Goal: Task Accomplishment & Management: Manage account settings

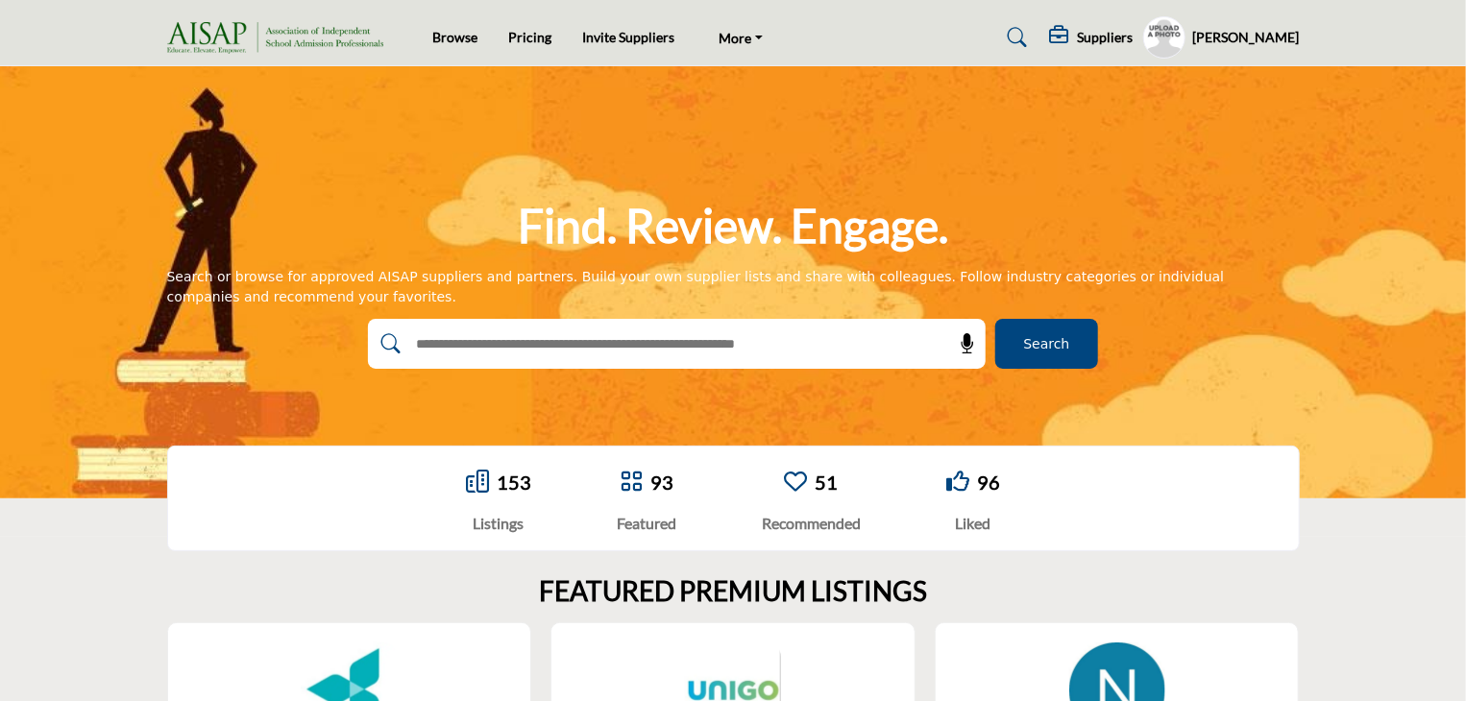
click at [1242, 31] on h5 "[PERSON_NAME]" at bounding box center [1246, 37] width 107 height 19
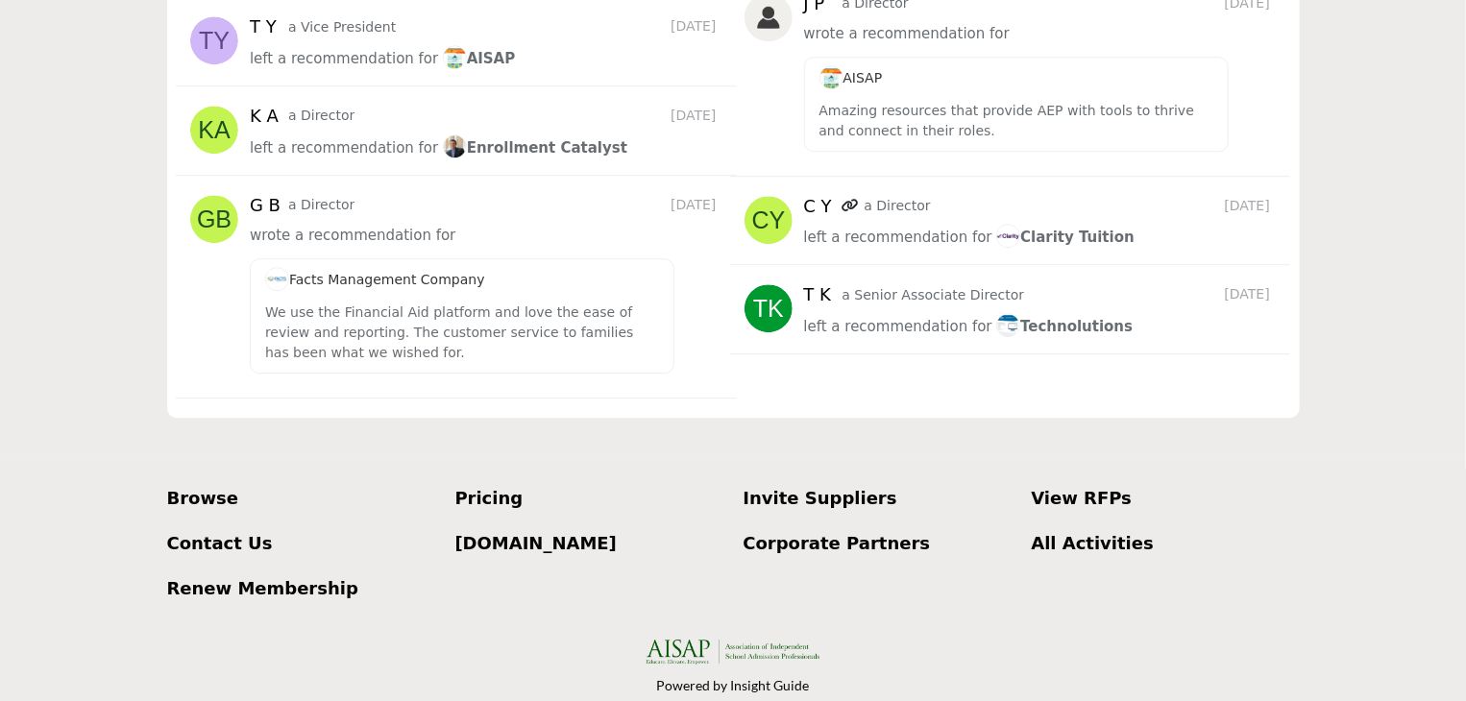
scroll to position [2777, 0]
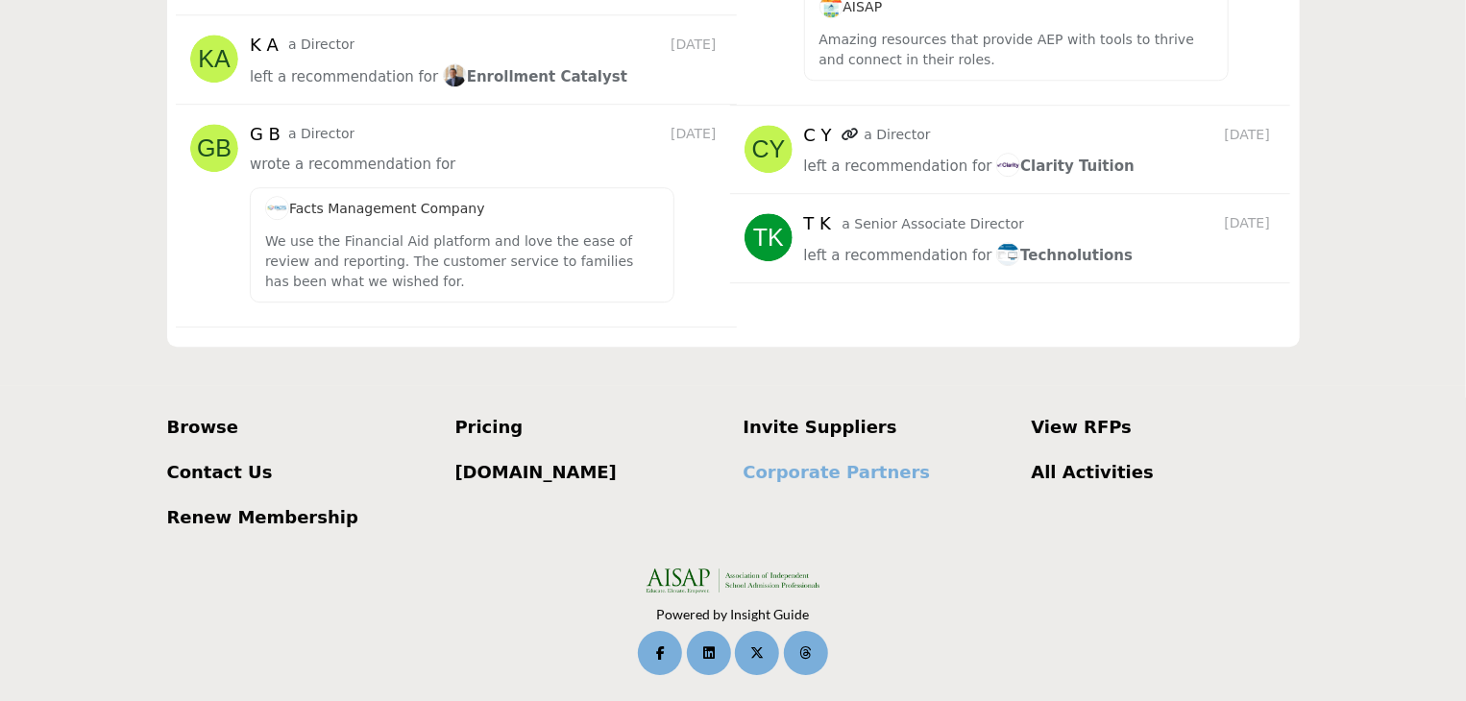
click at [854, 469] on p "Corporate Partners" at bounding box center [877, 472] width 268 height 26
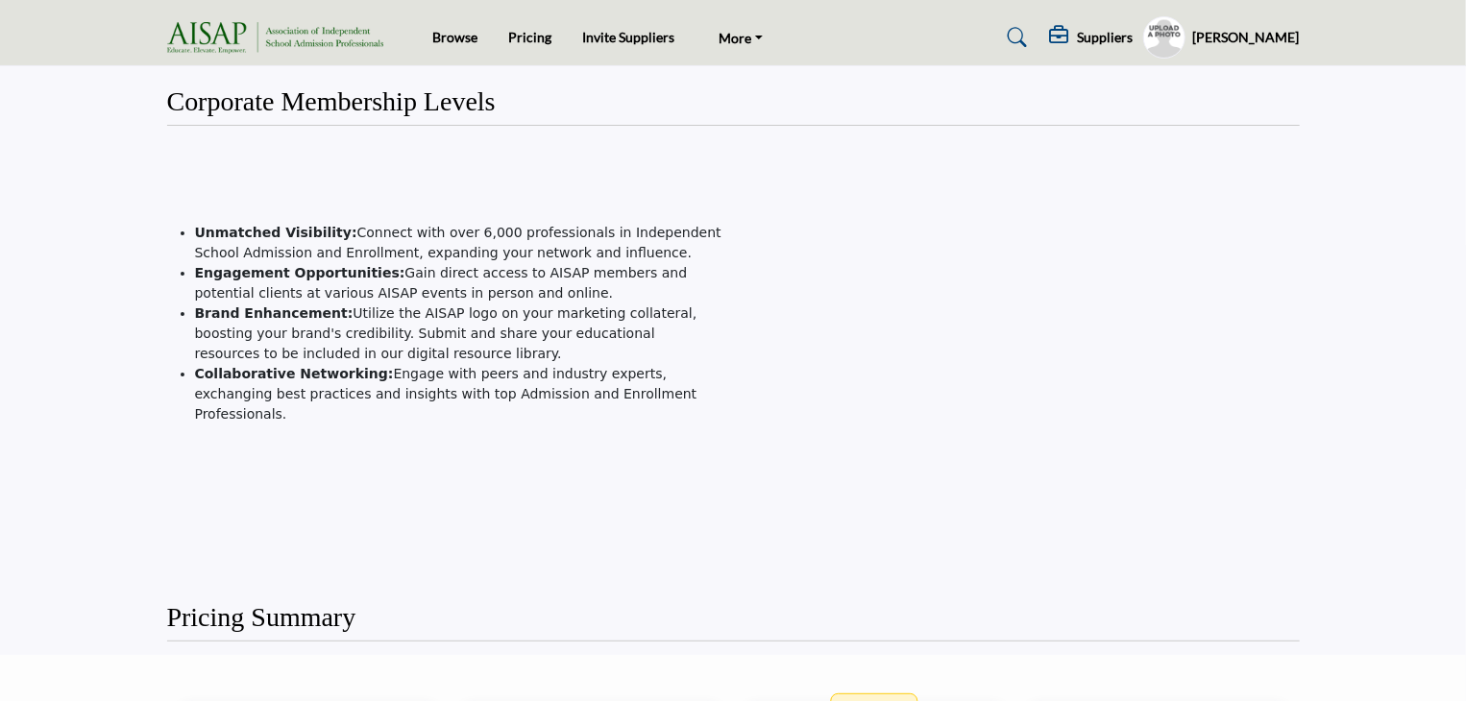
click at [1124, 32] on h5 "Suppliers" at bounding box center [1106, 37] width 56 height 17
click at [1274, 37] on h5 "[PERSON_NAME]" at bounding box center [1246, 37] width 107 height 19
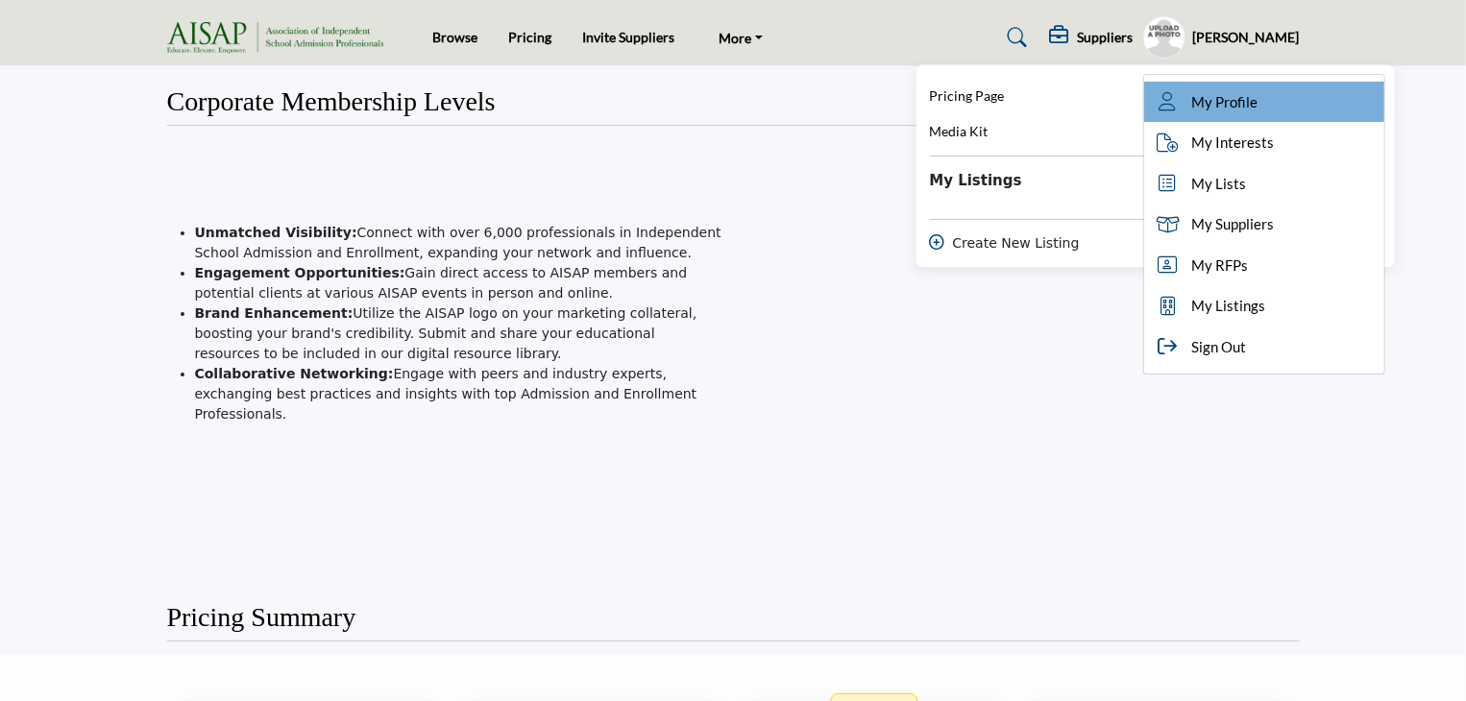
click at [1220, 106] on span "My Profile" at bounding box center [1225, 102] width 66 height 22
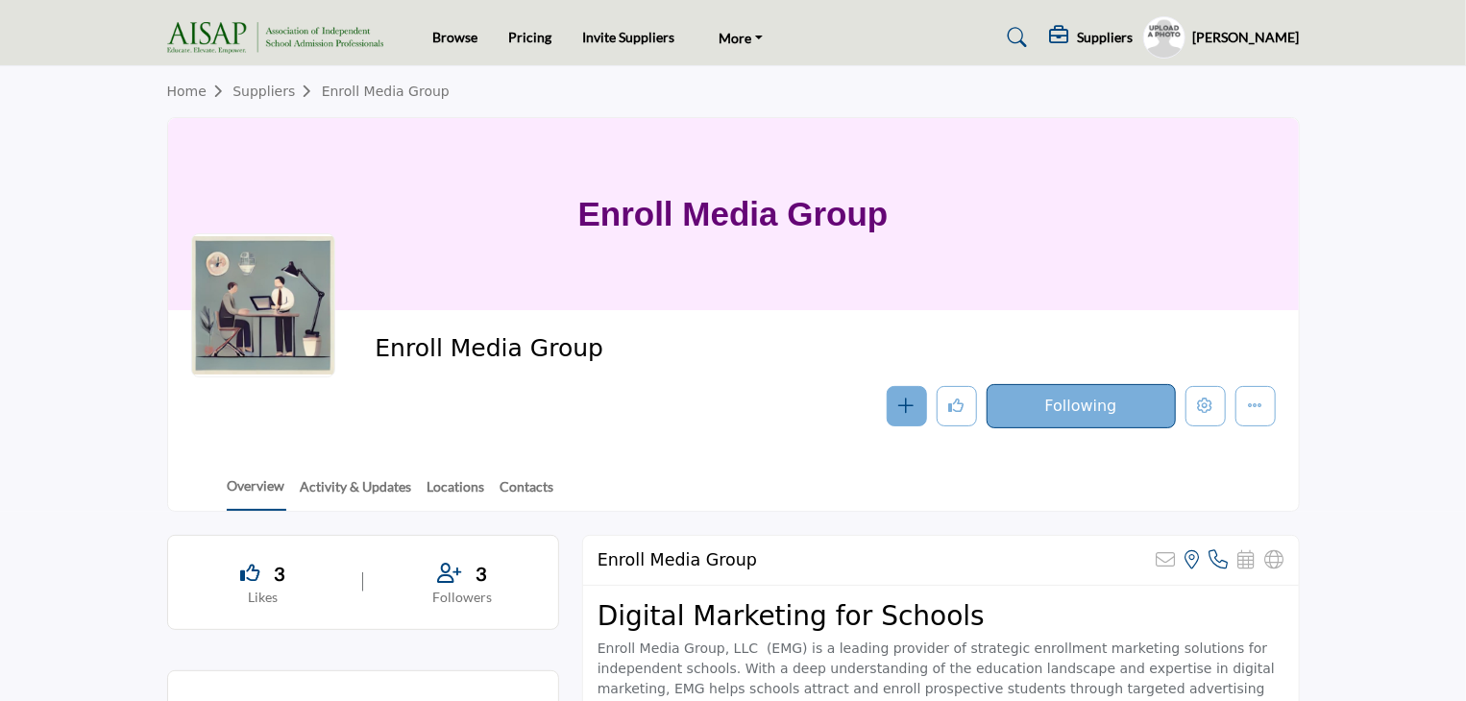
click at [670, 259] on h1 "Enroll Media Group" at bounding box center [733, 214] width 310 height 192
click at [665, 220] on h1 "Enroll Media Group" at bounding box center [733, 214] width 310 height 192
click at [909, 409] on icon "button" at bounding box center [906, 405] width 15 height 15
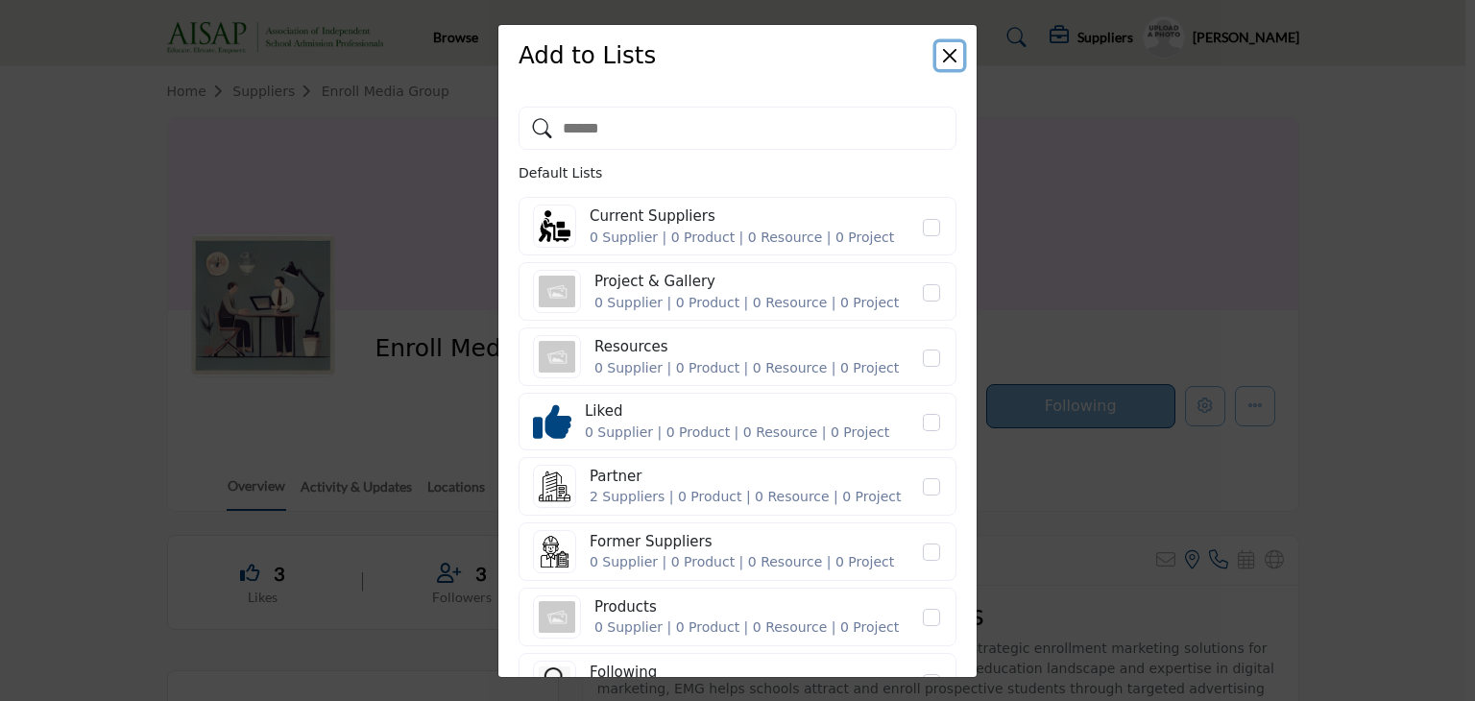
click at [946, 47] on button "Close" at bounding box center [949, 55] width 27 height 27
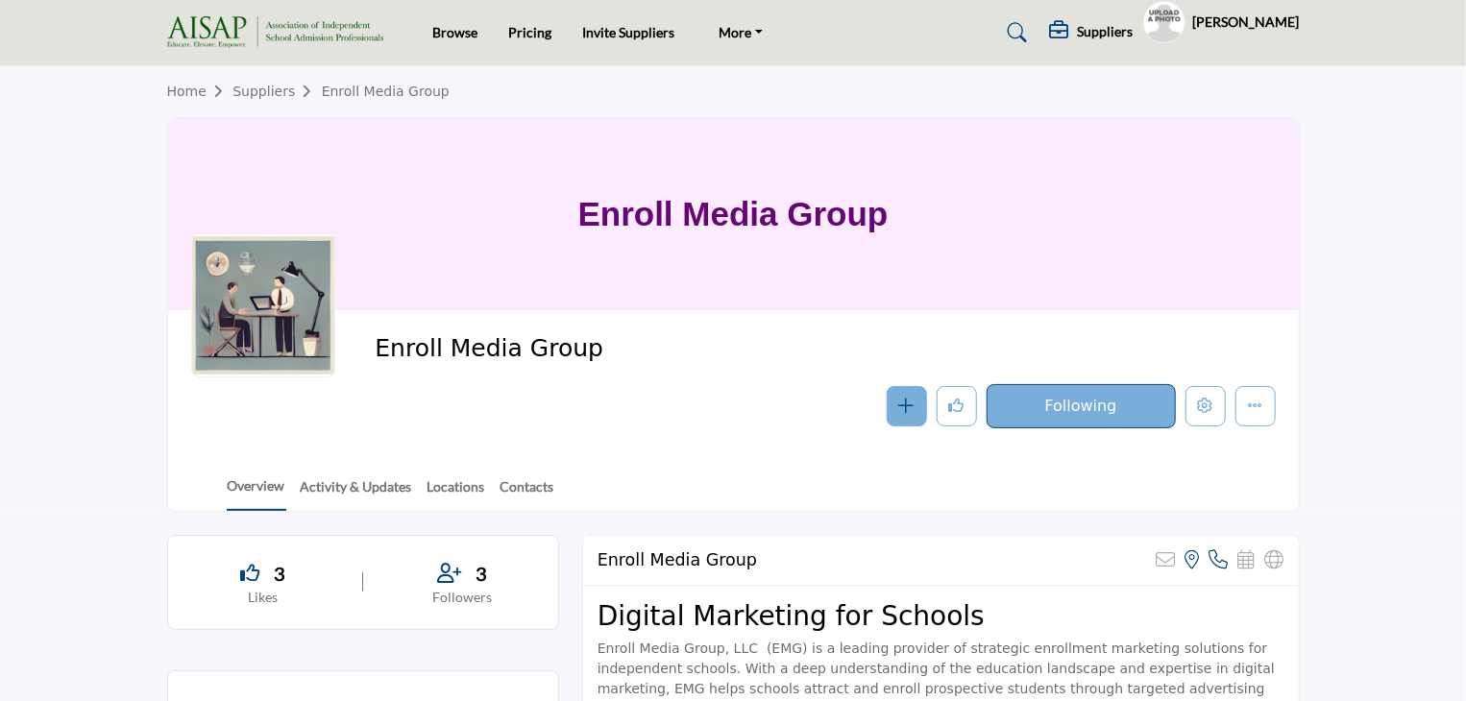
drag, startPoint x: 0, startPoint y: 0, endPoint x: 281, endPoint y: 277, distance: 394.6
click at [281, 277] on div at bounding box center [263, 305] width 144 height 144
click at [363, 88] on link "Enroll Media Group" at bounding box center [386, 91] width 128 height 15
click at [1206, 412] on icon "Edit company" at bounding box center [1205, 405] width 15 height 15
